Goal: Task Accomplishment & Management: Manage account settings

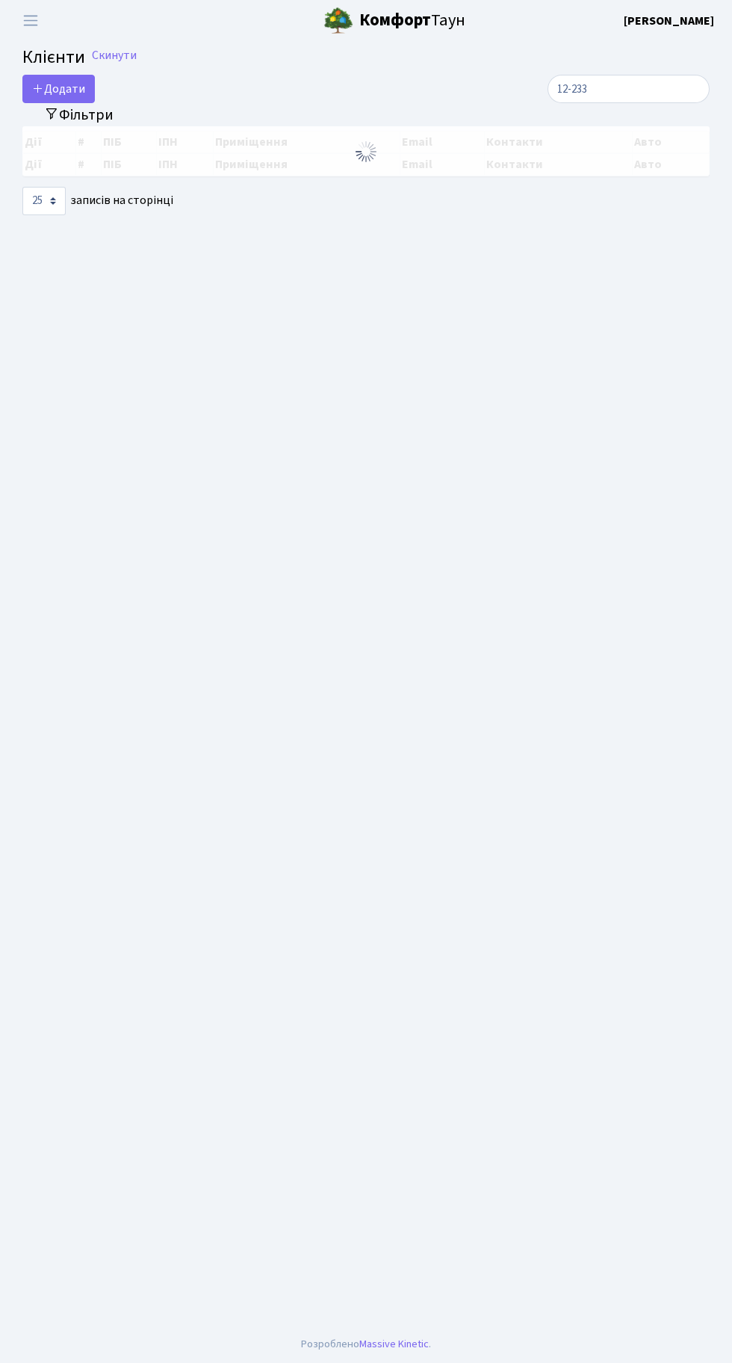
select select "25"
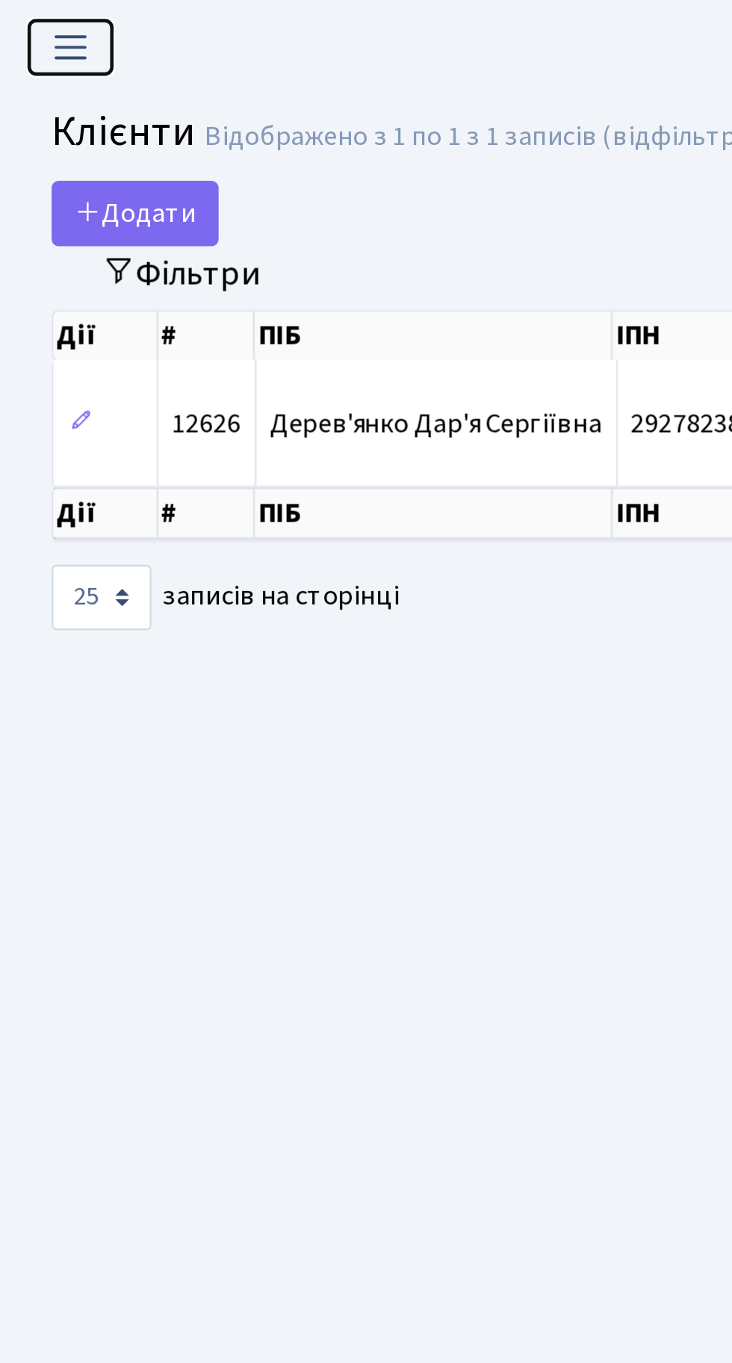
click at [40, 19] on span "Переключити навігацію" at bounding box center [30, 20] width 22 height 17
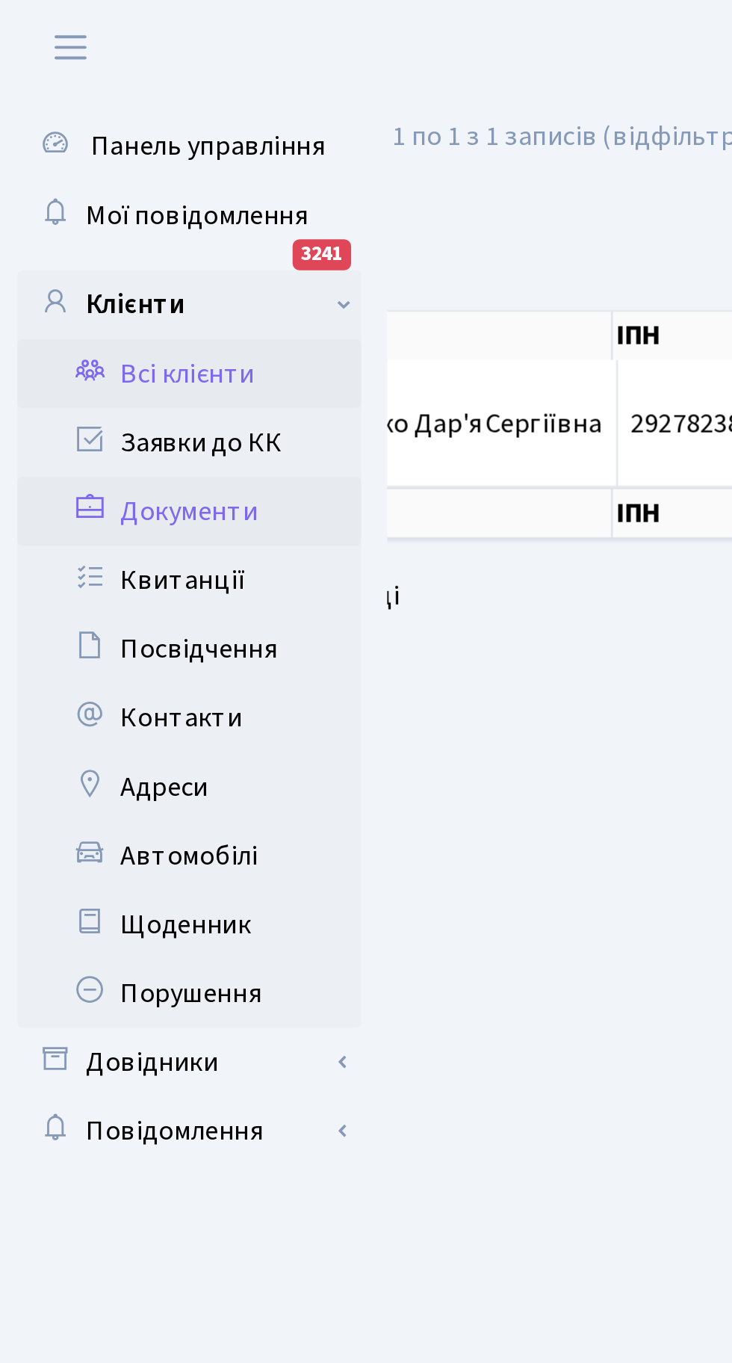
click at [95, 209] on link "Документи" at bounding box center [81, 222] width 149 height 30
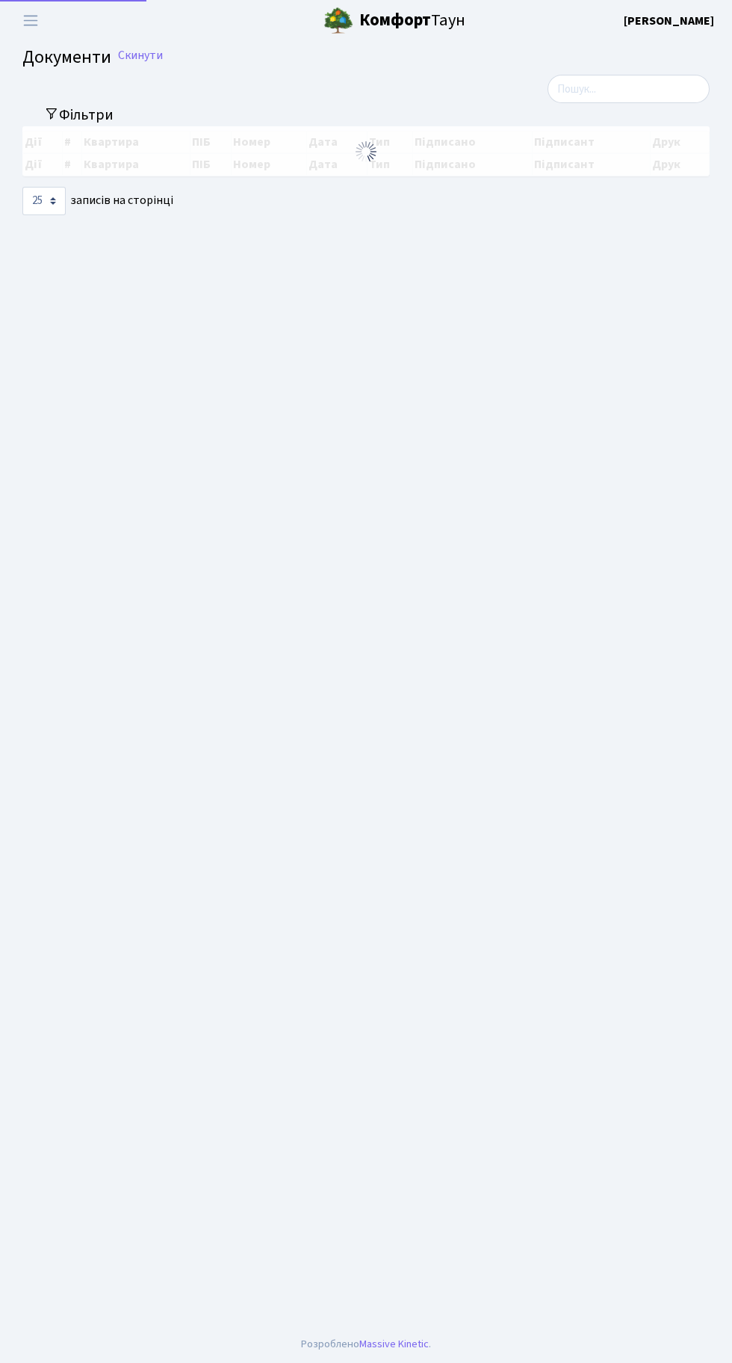
select select "25"
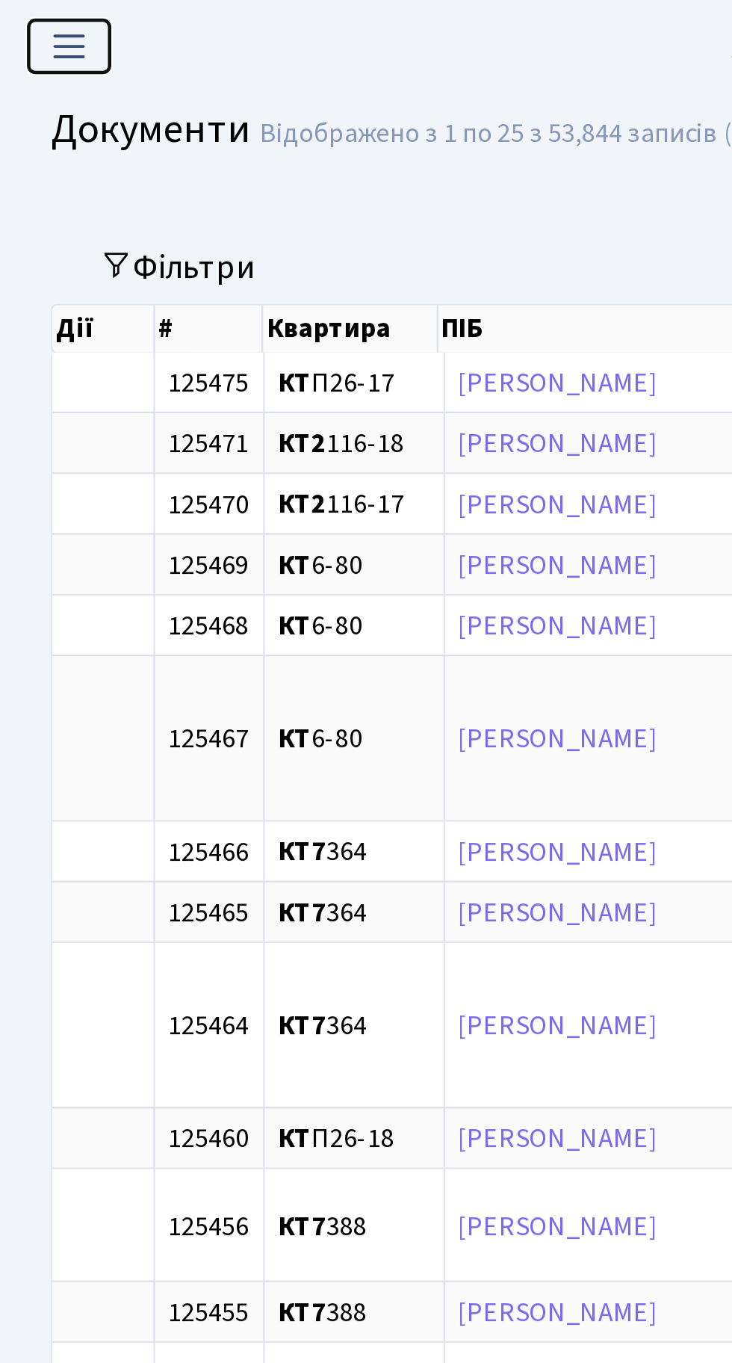
click at [22, 11] on button "Переключити навігацію" at bounding box center [30, 20] width 37 height 25
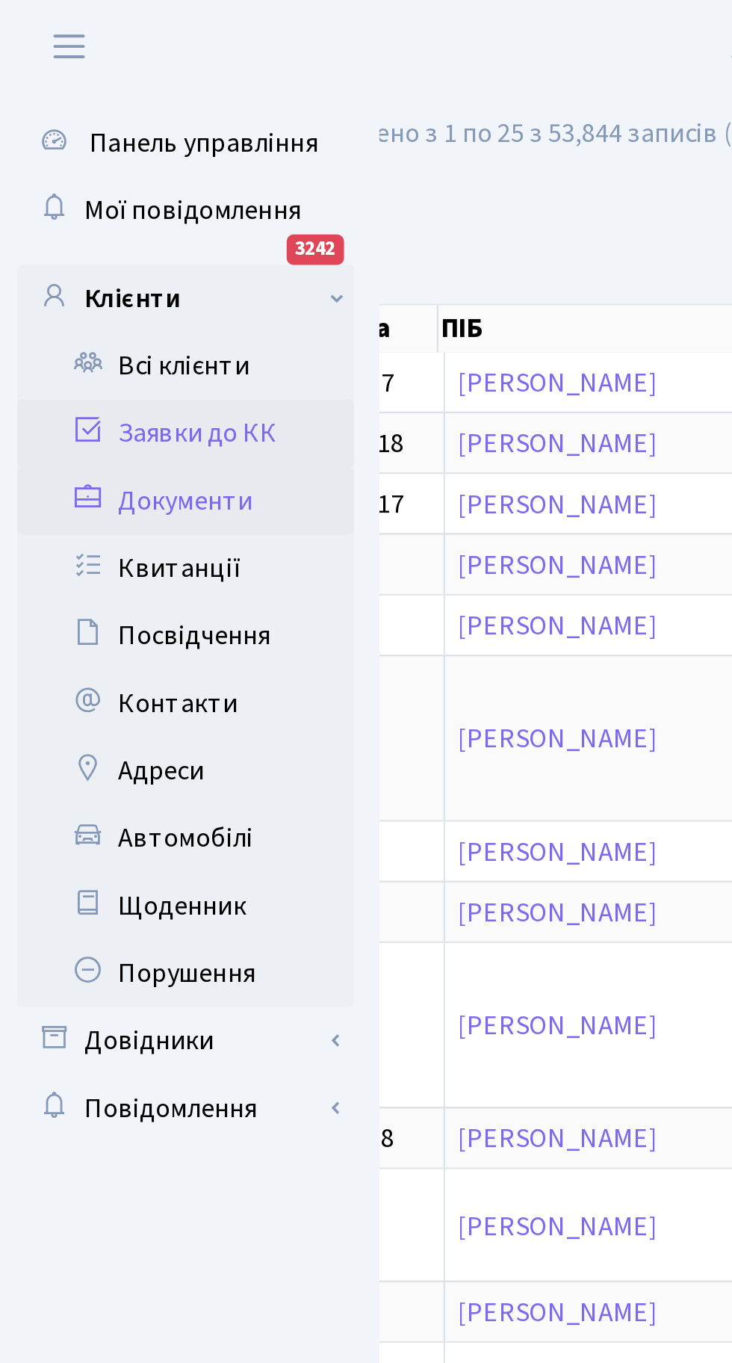
click at [91, 193] on link "Заявки до КК" at bounding box center [81, 192] width 149 height 30
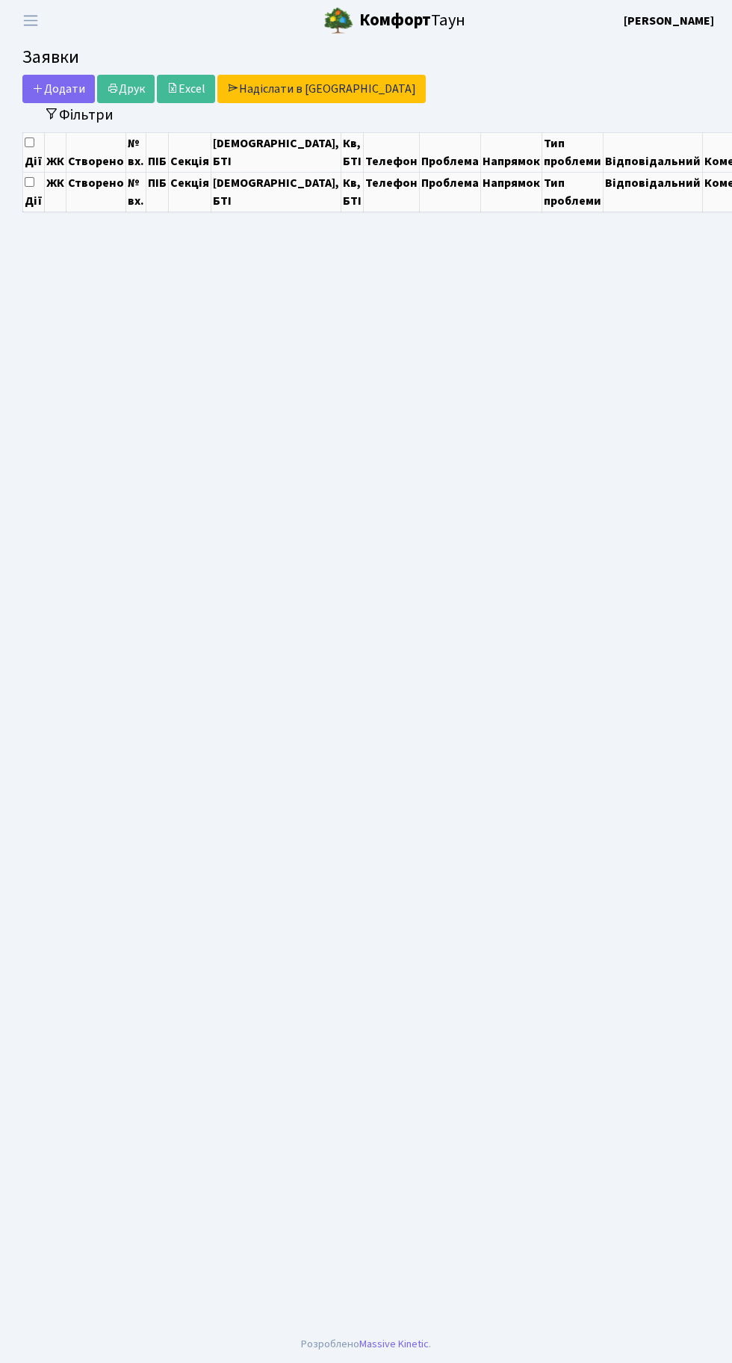
select select "25"
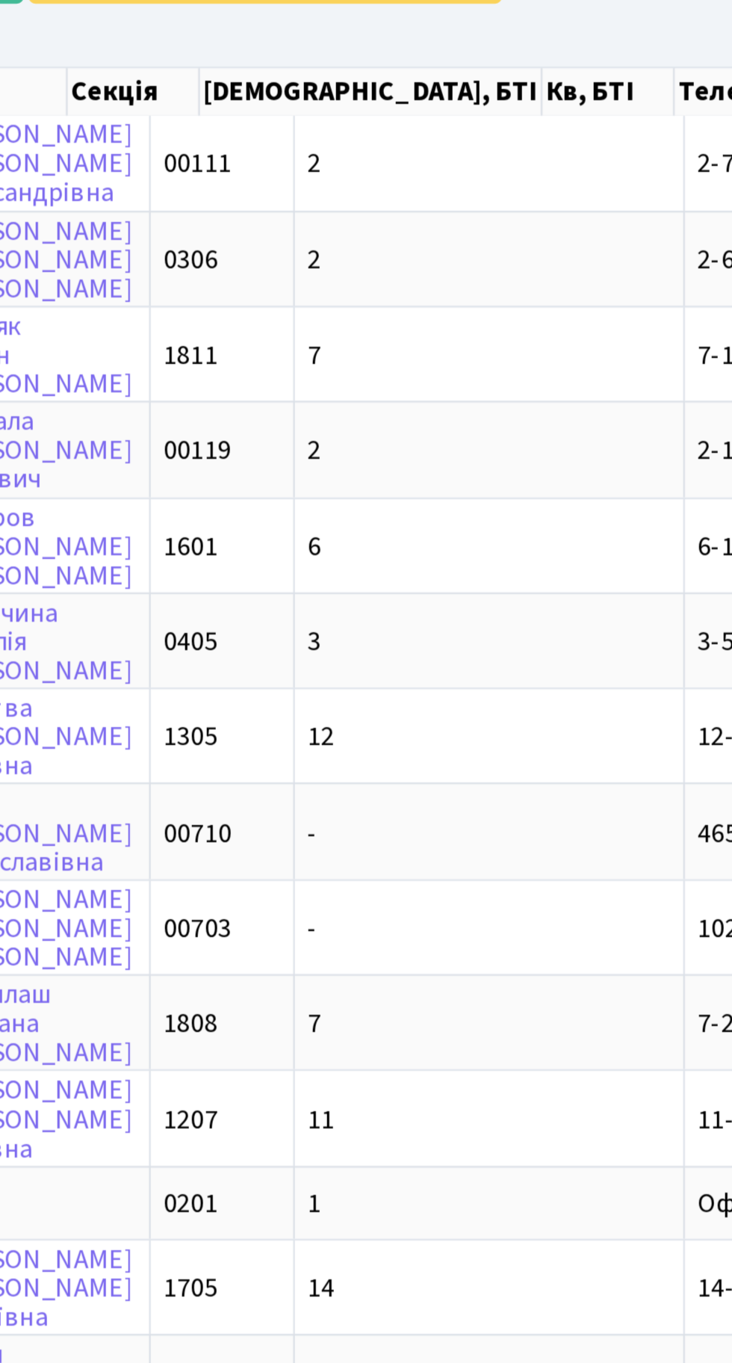
scroll to position [0, 210]
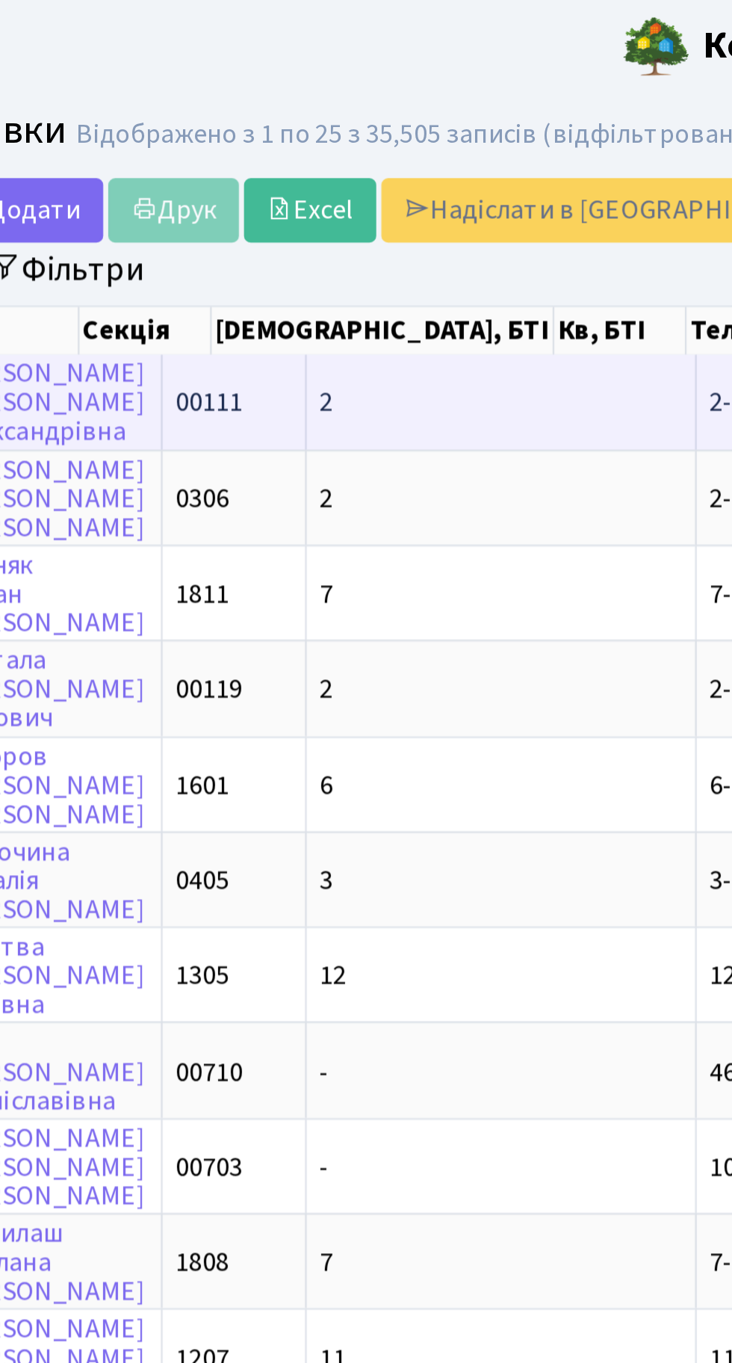
click at [235, 183] on td "2" at bounding box center [271, 176] width 172 height 41
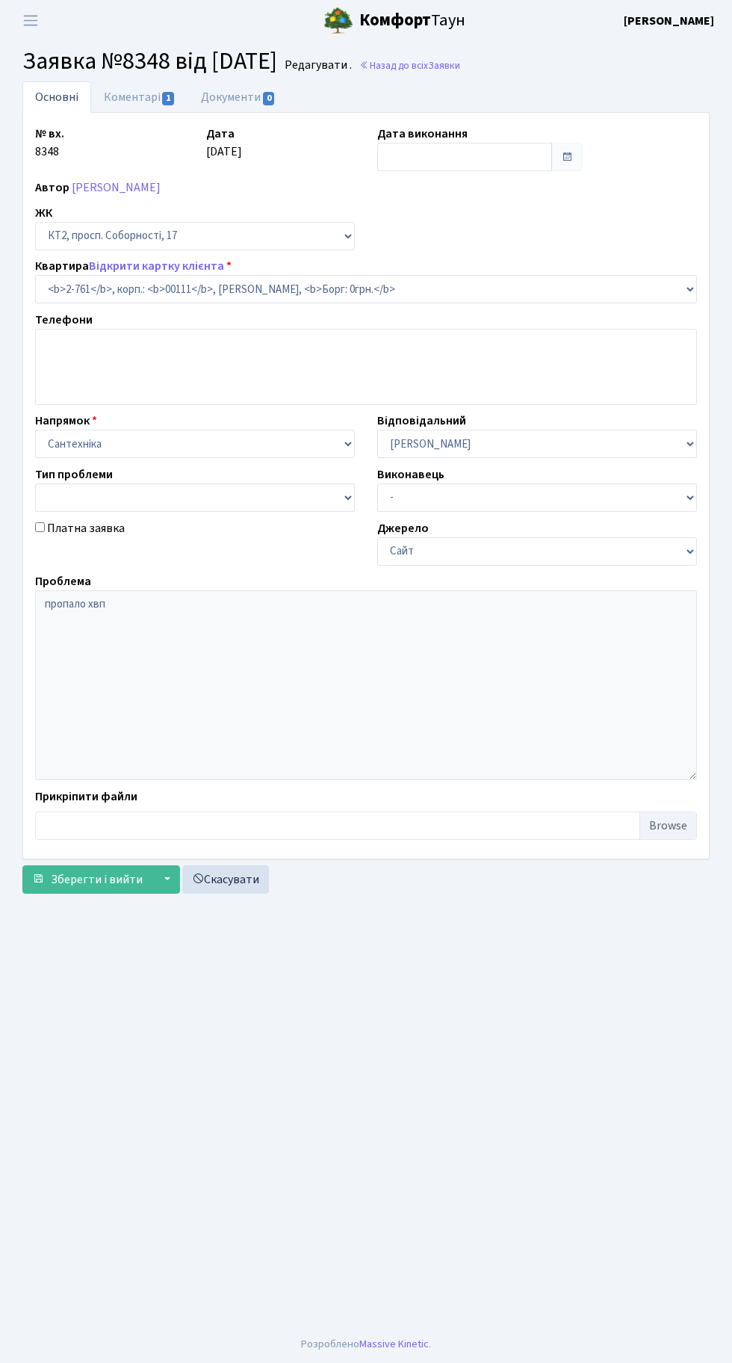
select select "15811"
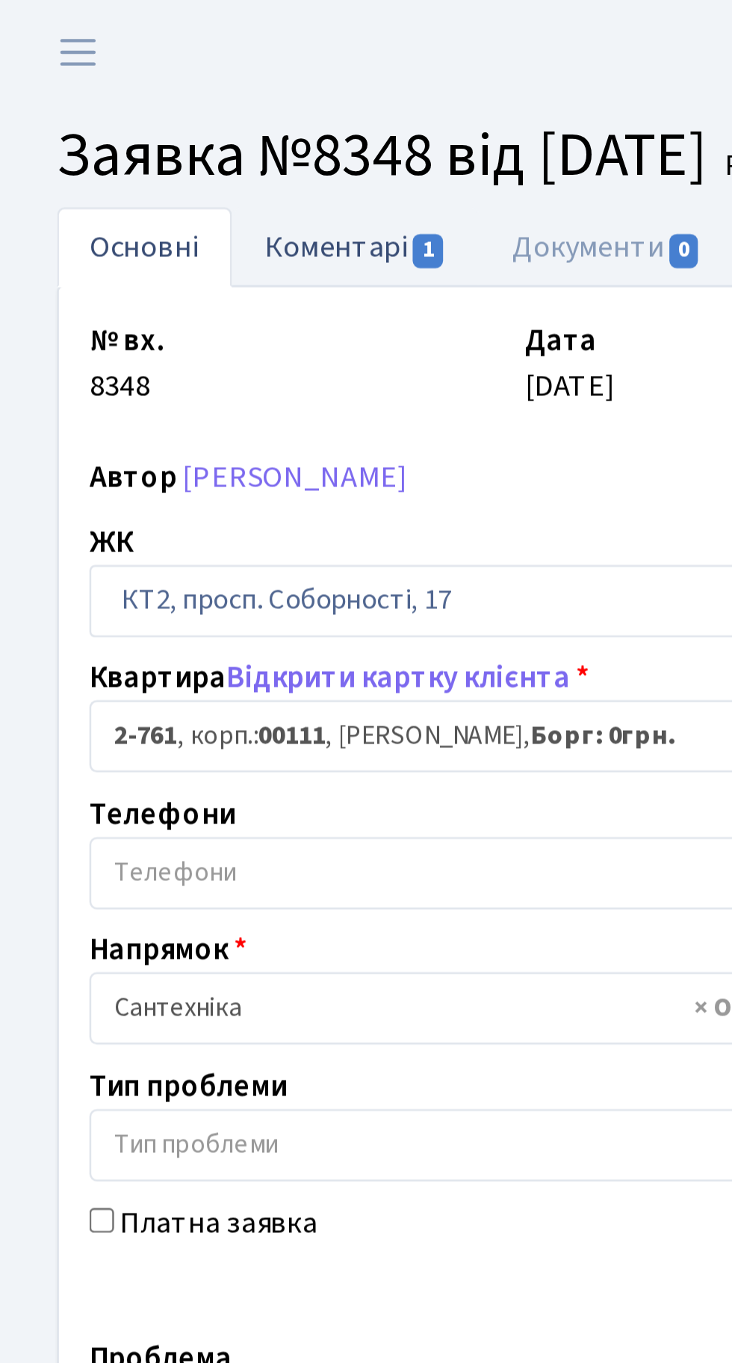
click at [140, 99] on link "Коментарі 1" at bounding box center [139, 96] width 97 height 31
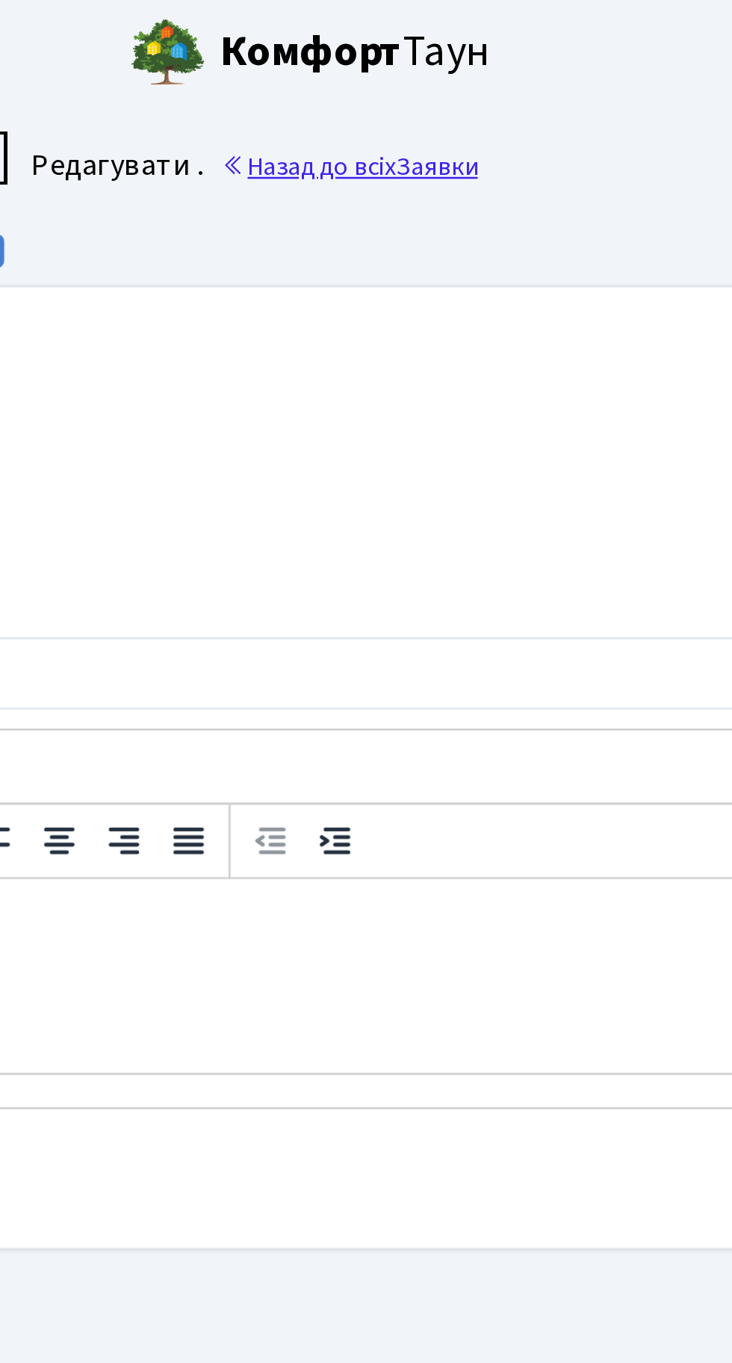
click at [460, 61] on link "Назад до всіх Заявки" at bounding box center [409, 65] width 101 height 14
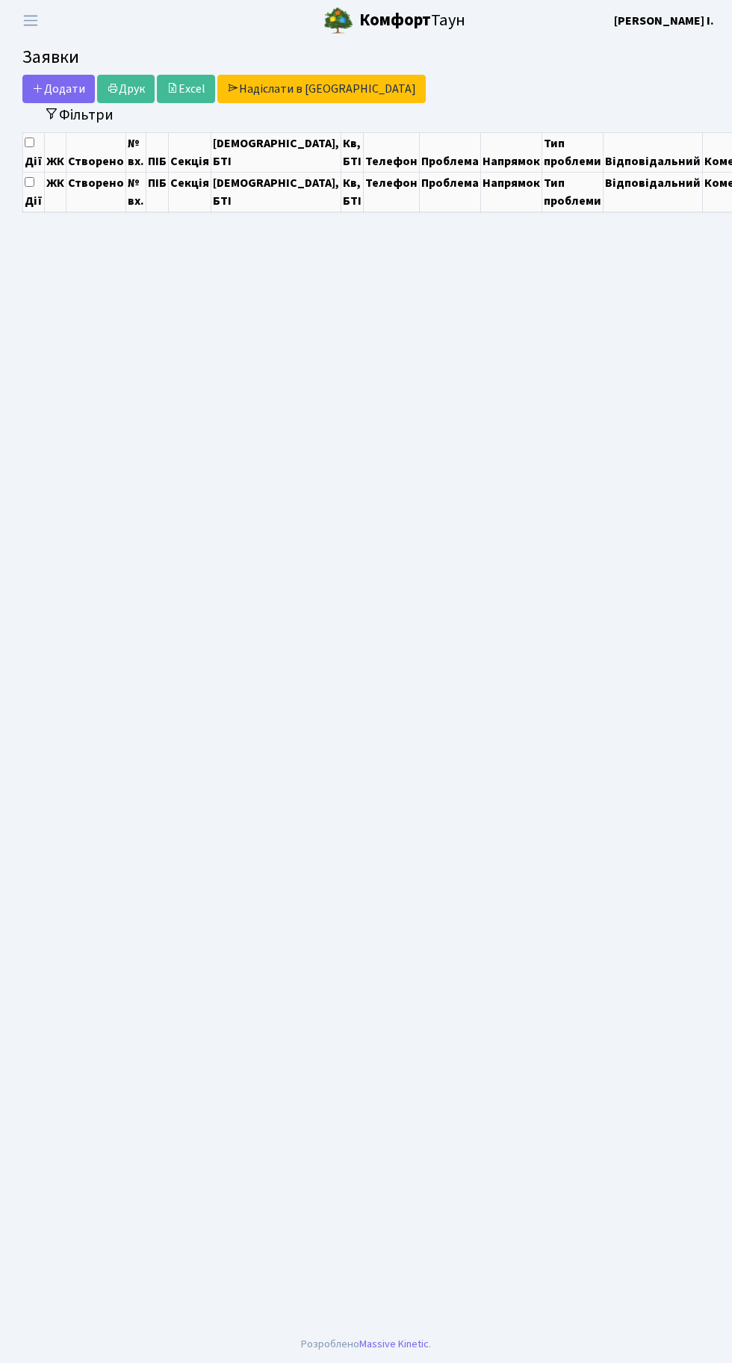
select select "25"
